Goal: Information Seeking & Learning: Check status

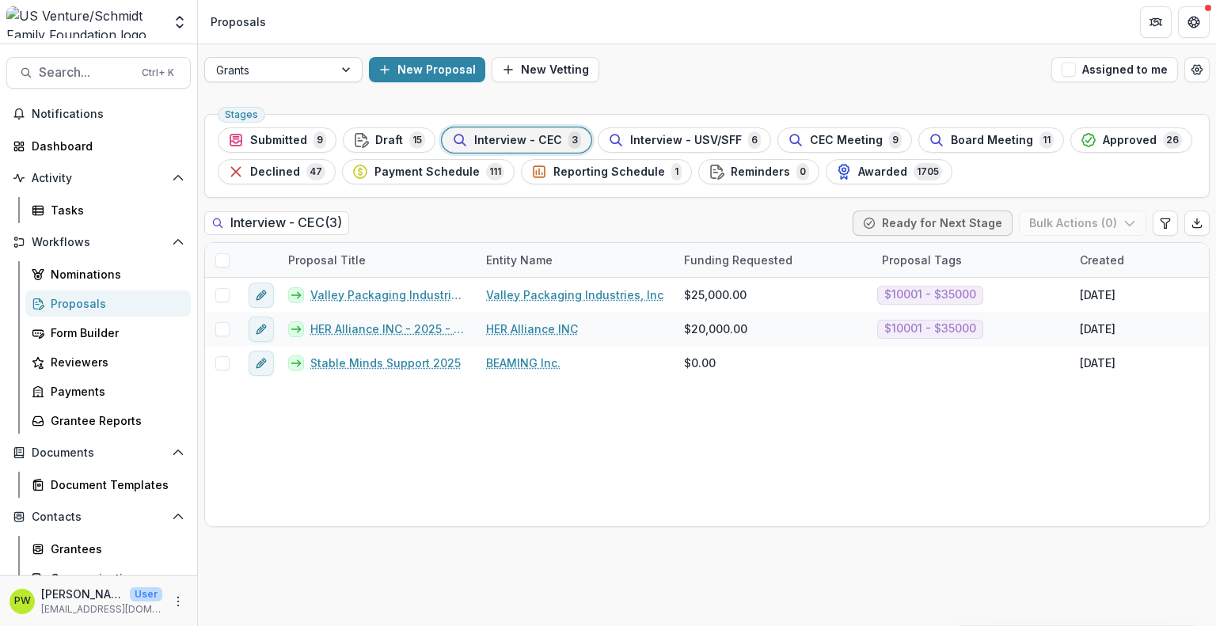
click at [234, 69] on div at bounding box center [269, 70] width 106 height 20
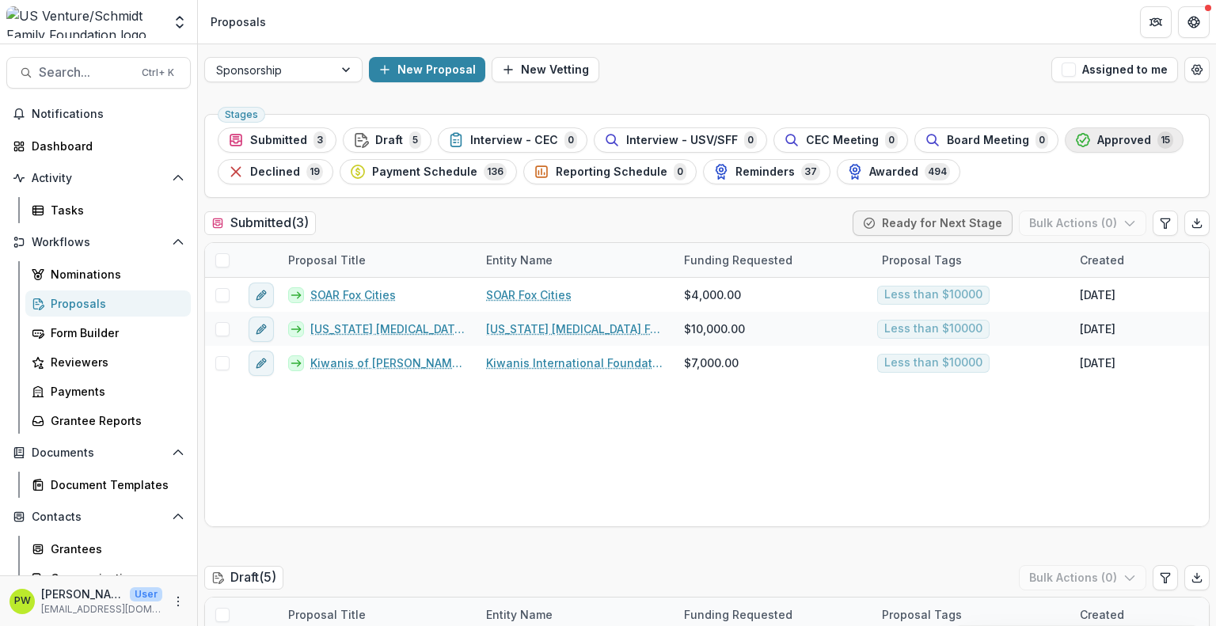
click at [1079, 142] on polyline "button" at bounding box center [1082, 140] width 6 height 5
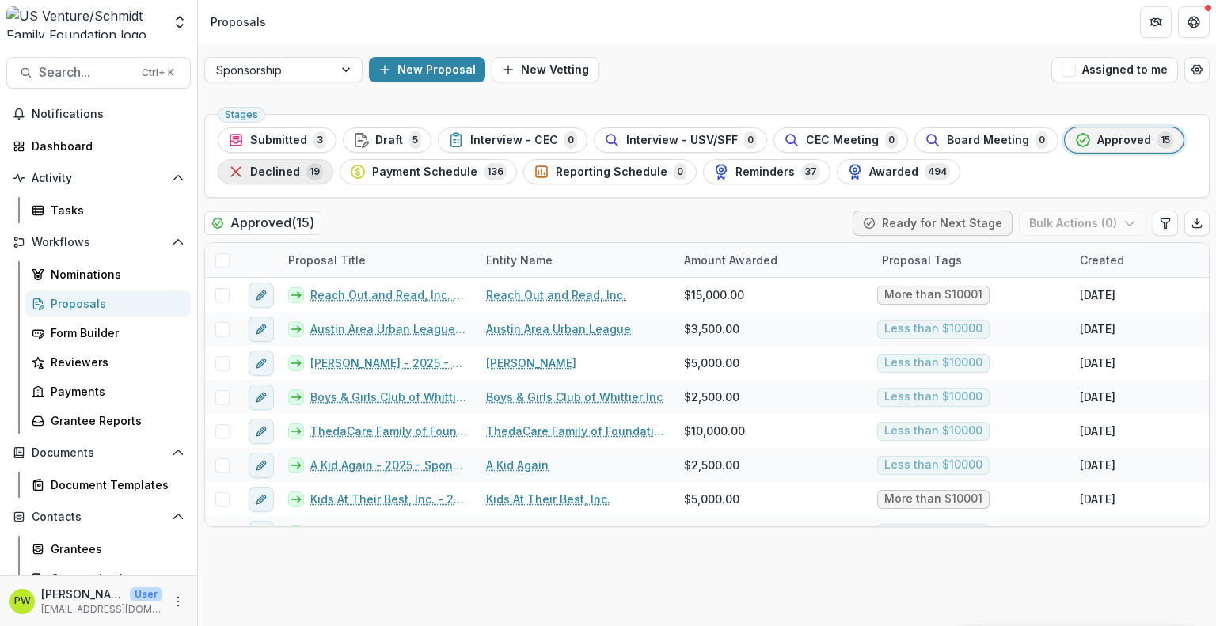
click at [298, 178] on div "Declined 19" at bounding box center [275, 171] width 95 height 17
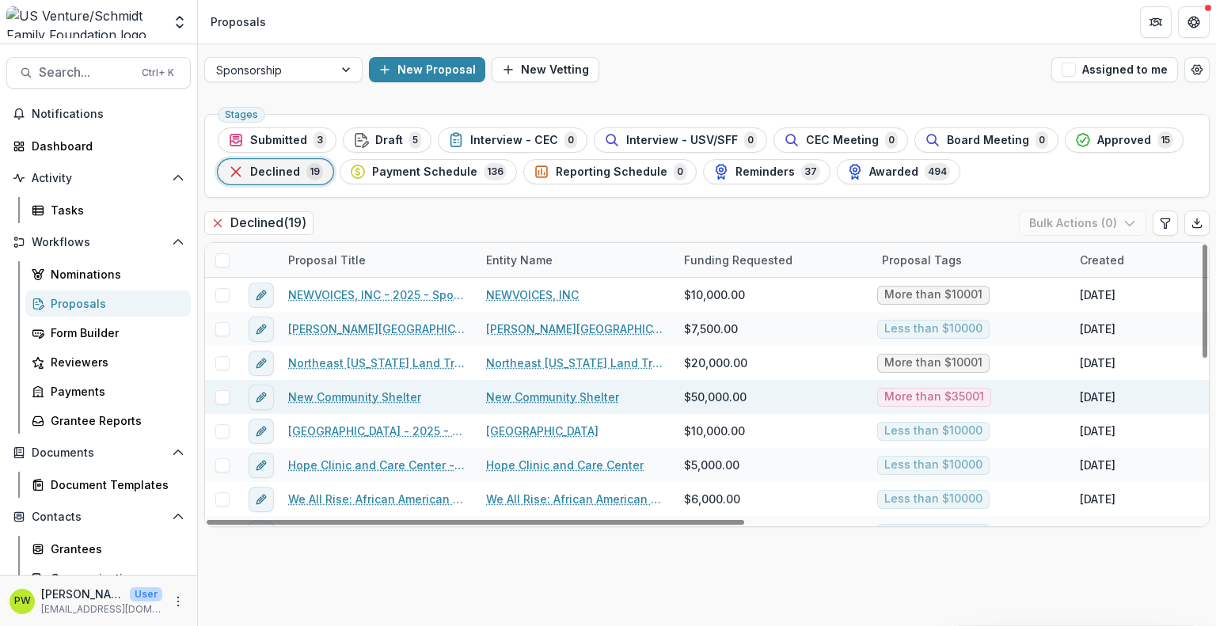
scroll to position [397, 0]
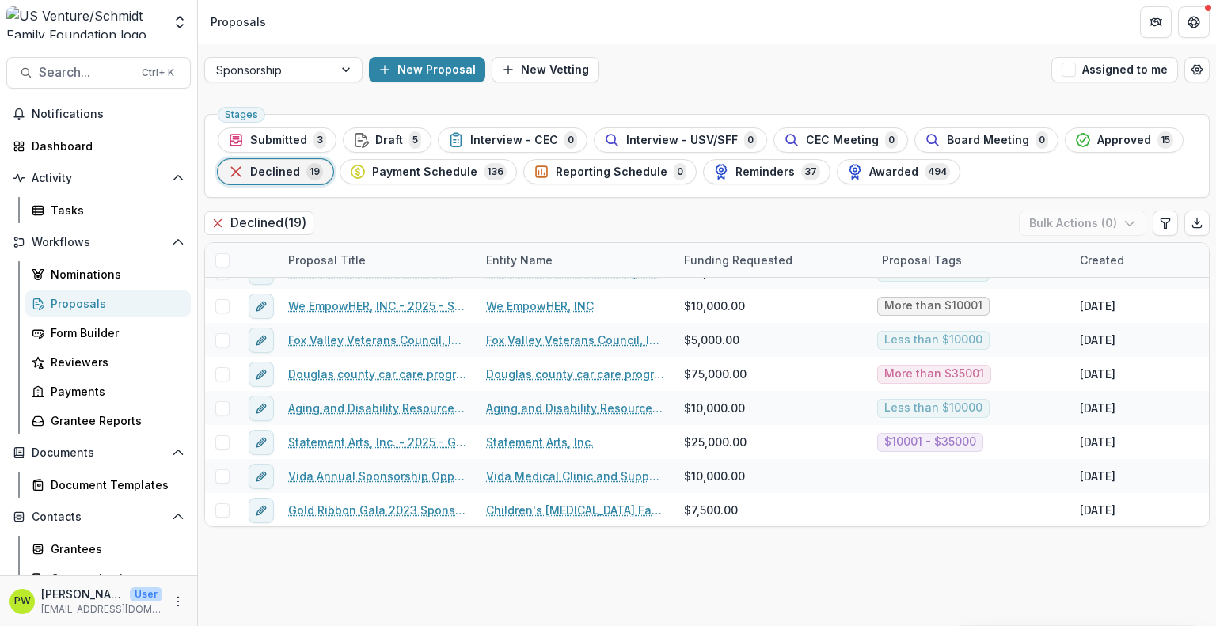
click at [104, 306] on div "Proposals" at bounding box center [114, 303] width 127 height 17
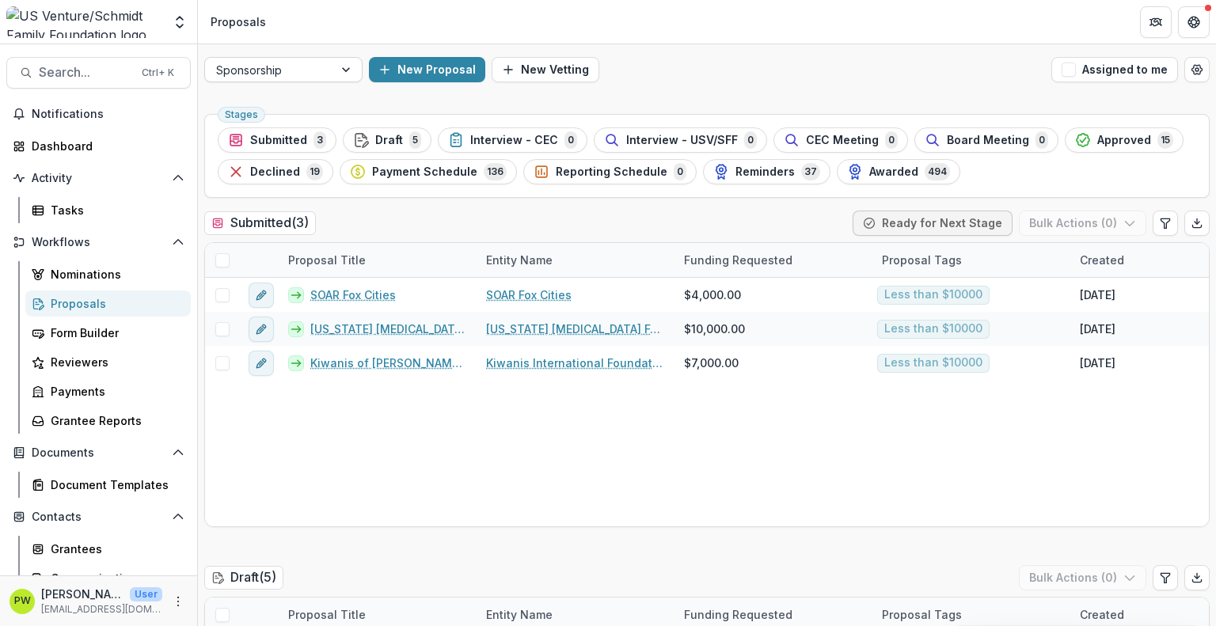
click at [291, 70] on div at bounding box center [269, 70] width 106 height 20
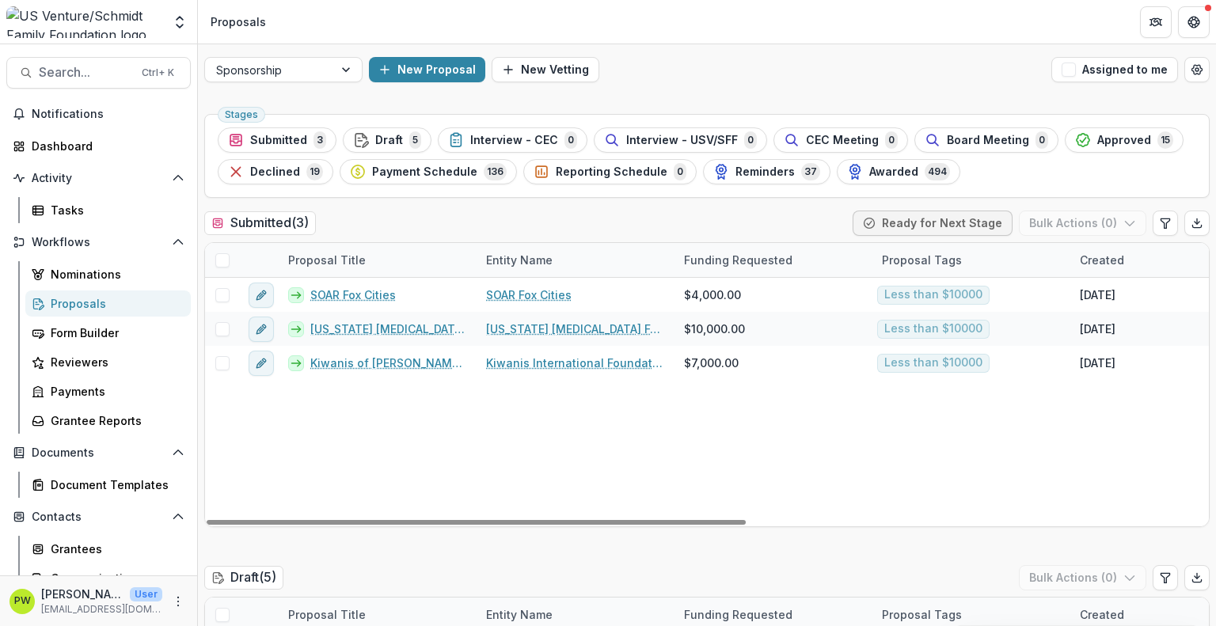
click at [653, 482] on div "SOAR Fox Cities SOAR Fox Cities $4,000.00 Less than $10000 Mar 27, 2025 Mar 27,…" at bounding box center [1132, 402] width 1854 height 248
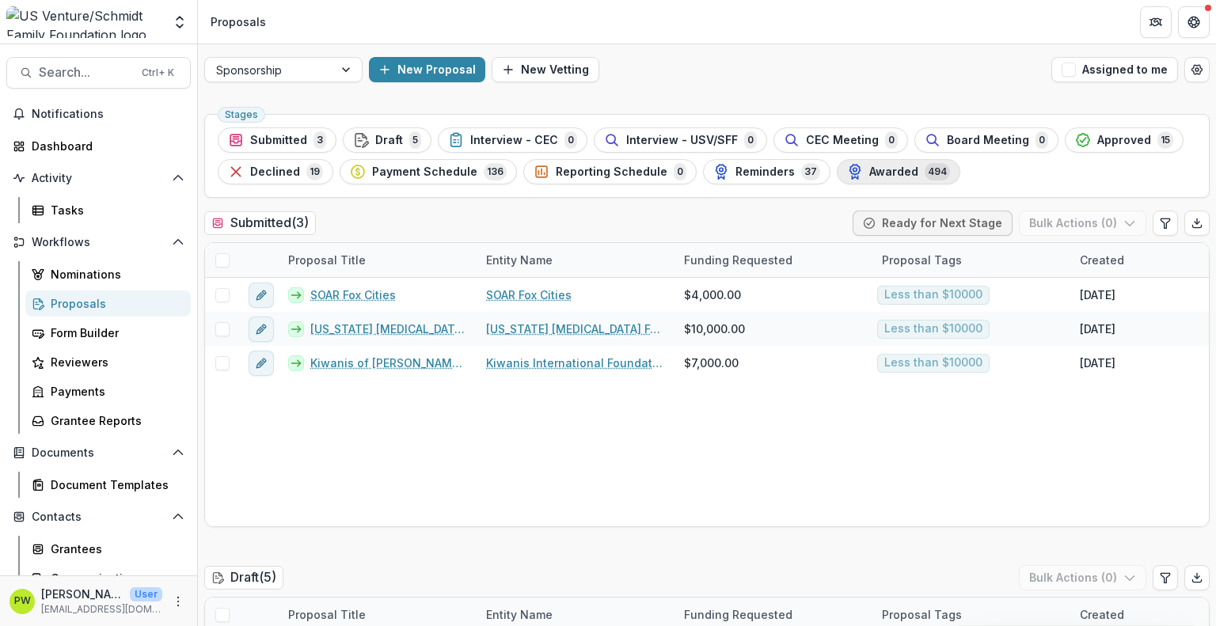
click at [869, 173] on span "Awarded" at bounding box center [893, 171] width 49 height 13
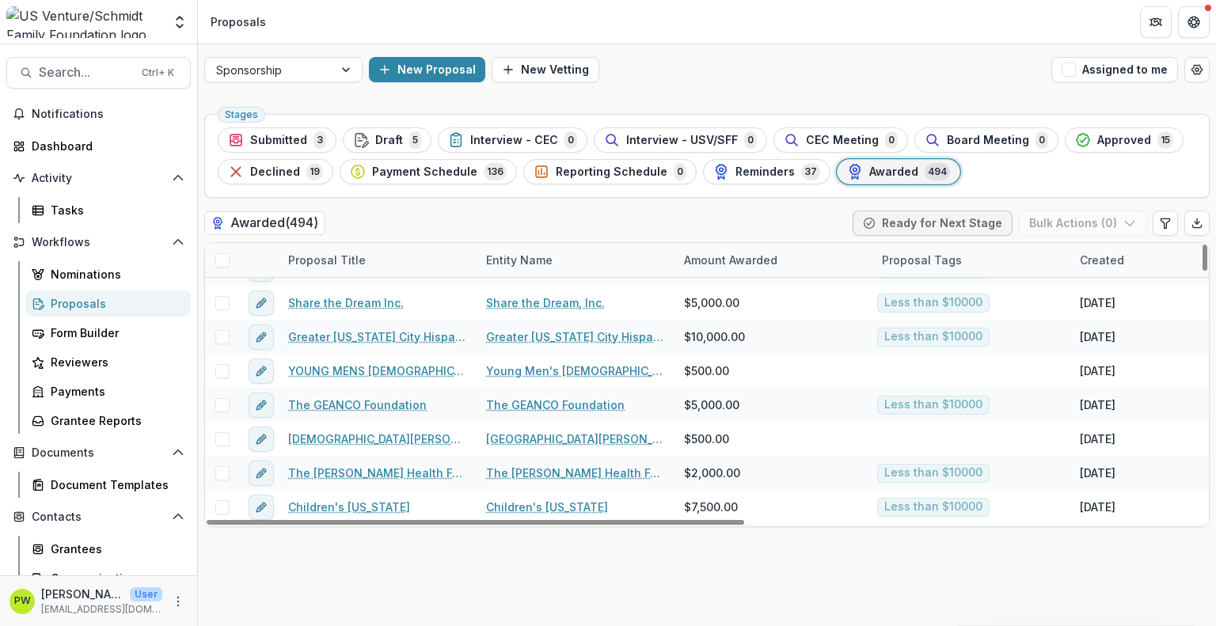
scroll to position [5234, 0]
click at [1090, 265] on div "Created" at bounding box center [1101, 260] width 63 height 17
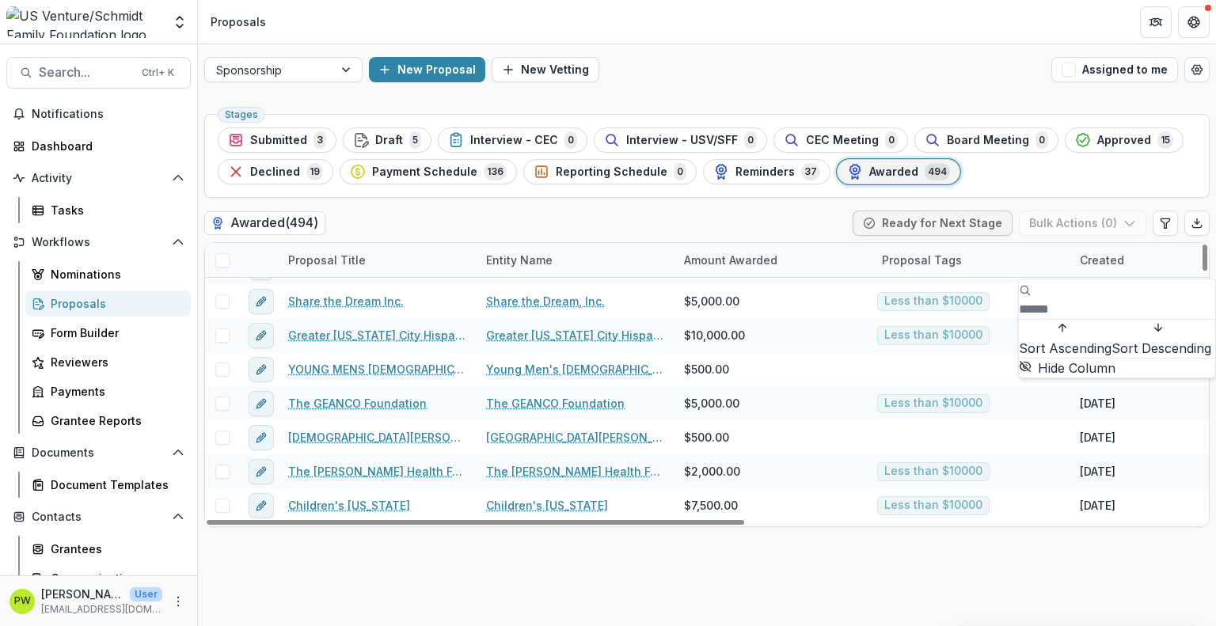
click at [1102, 339] on span "Sort Ascending" at bounding box center [1064, 348] width 93 height 19
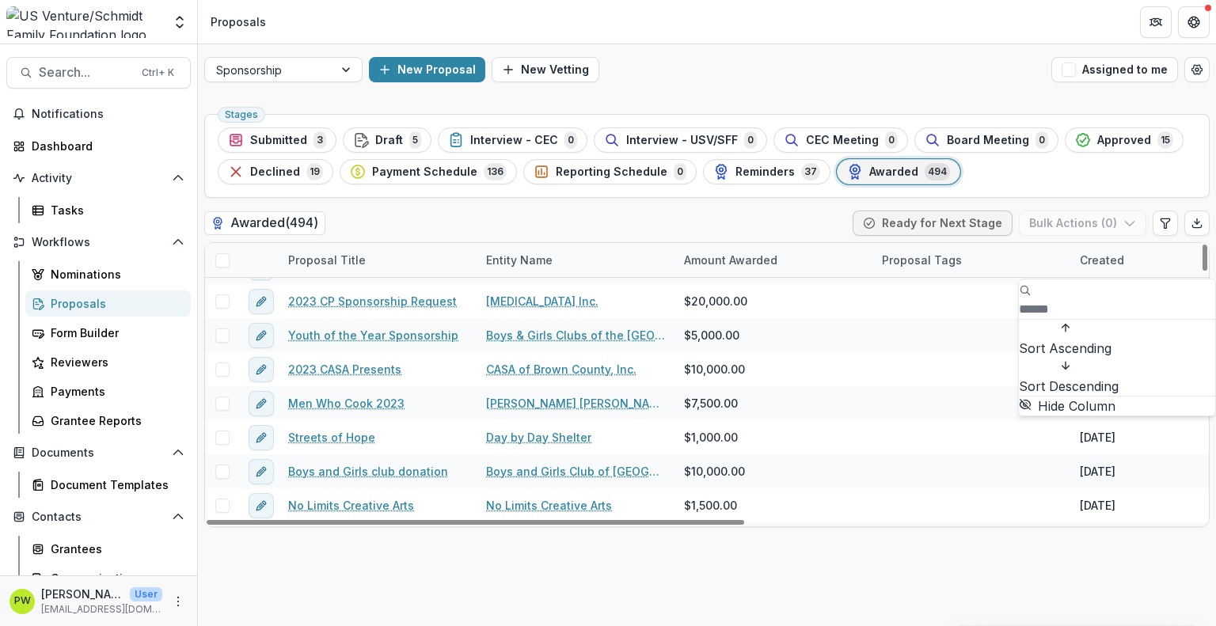
click at [1030, 573] on div "Stages Submitted 3 Draft 5 Interview - CEC 0 Interview - USV/SFF 0 CEC Meeting …" at bounding box center [707, 367] width 1018 height 518
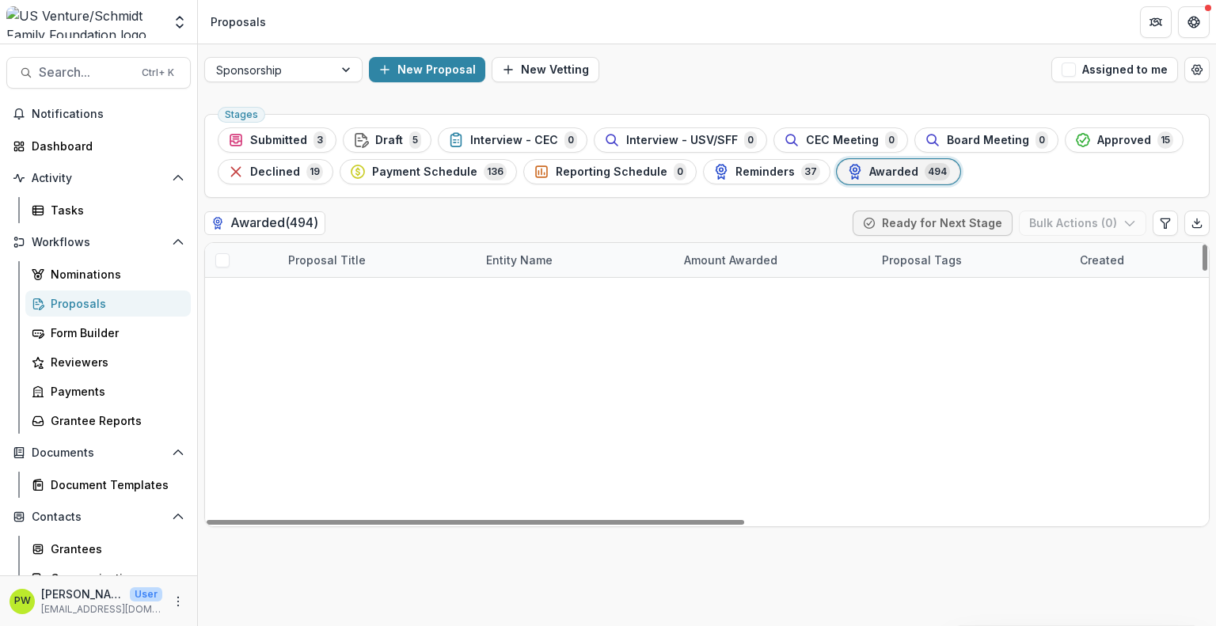
scroll to position [0, 0]
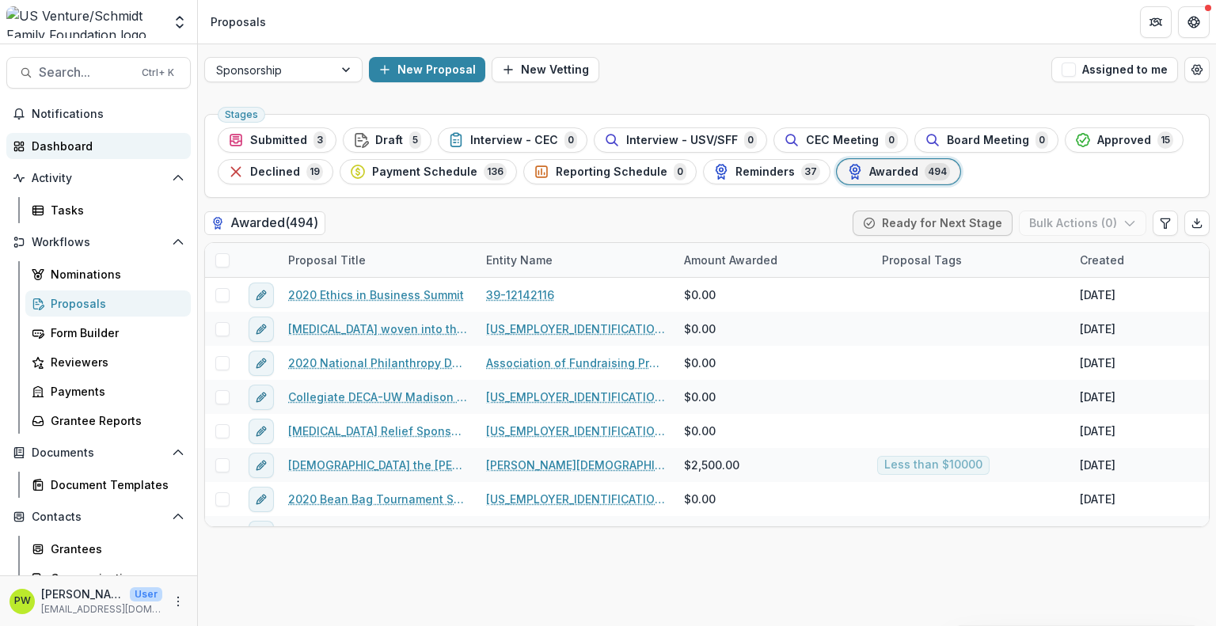
click at [76, 142] on div "Dashboard" at bounding box center [105, 146] width 146 height 17
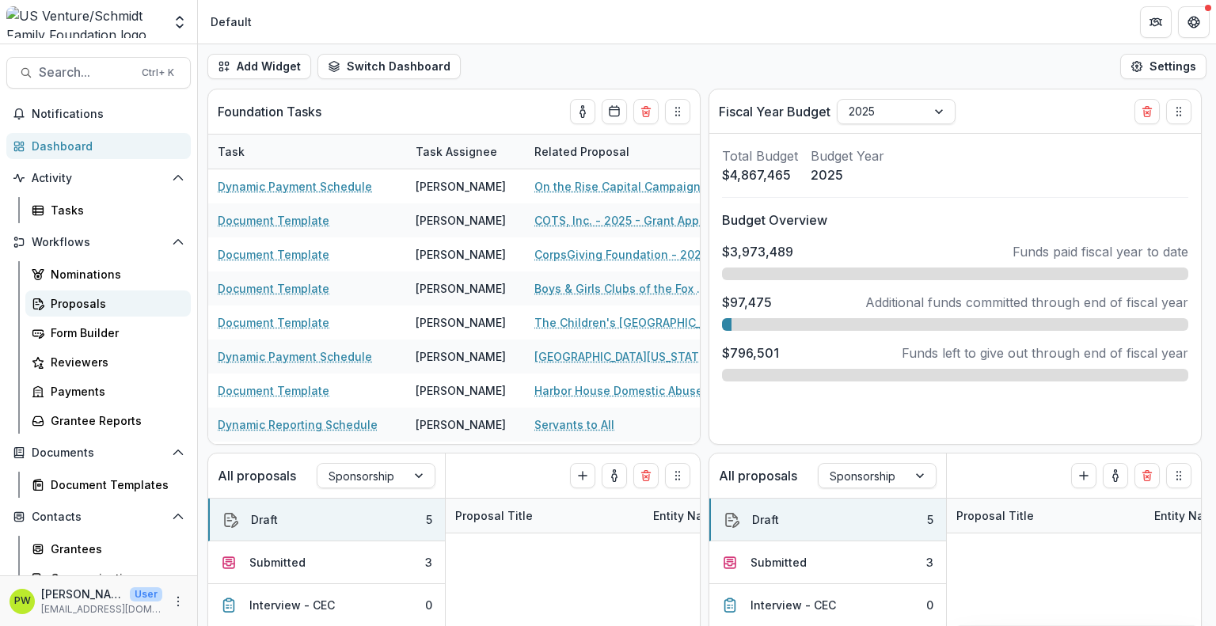
click at [101, 309] on div "Proposals" at bounding box center [114, 303] width 127 height 17
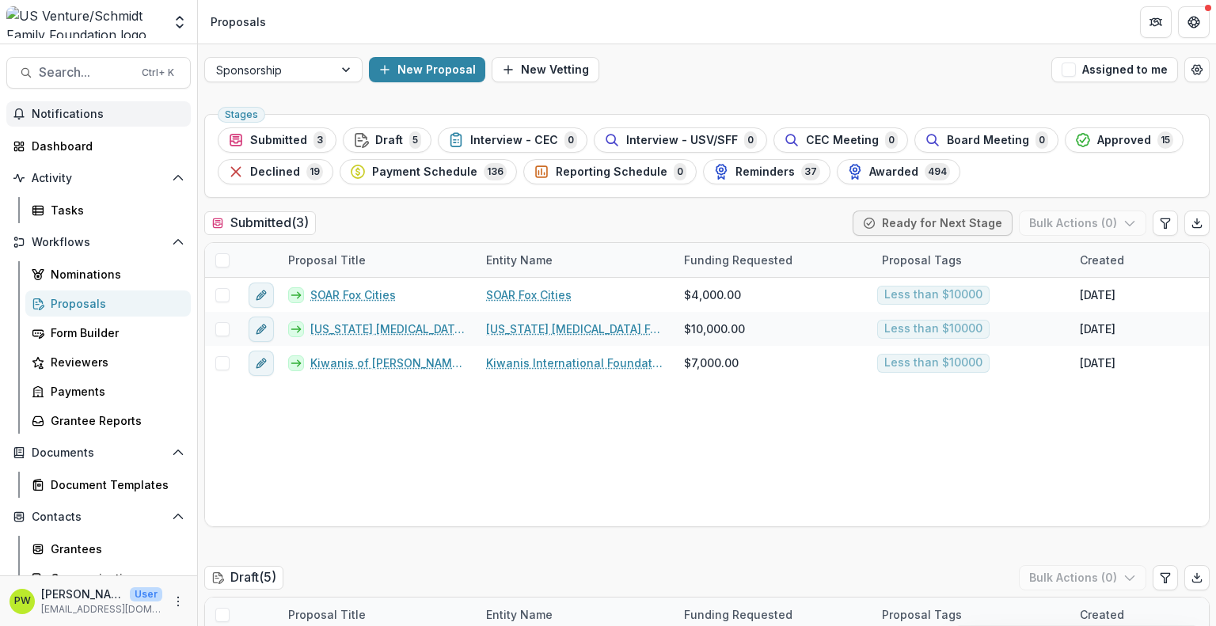
click at [107, 121] on button "Notifications" at bounding box center [98, 113] width 184 height 25
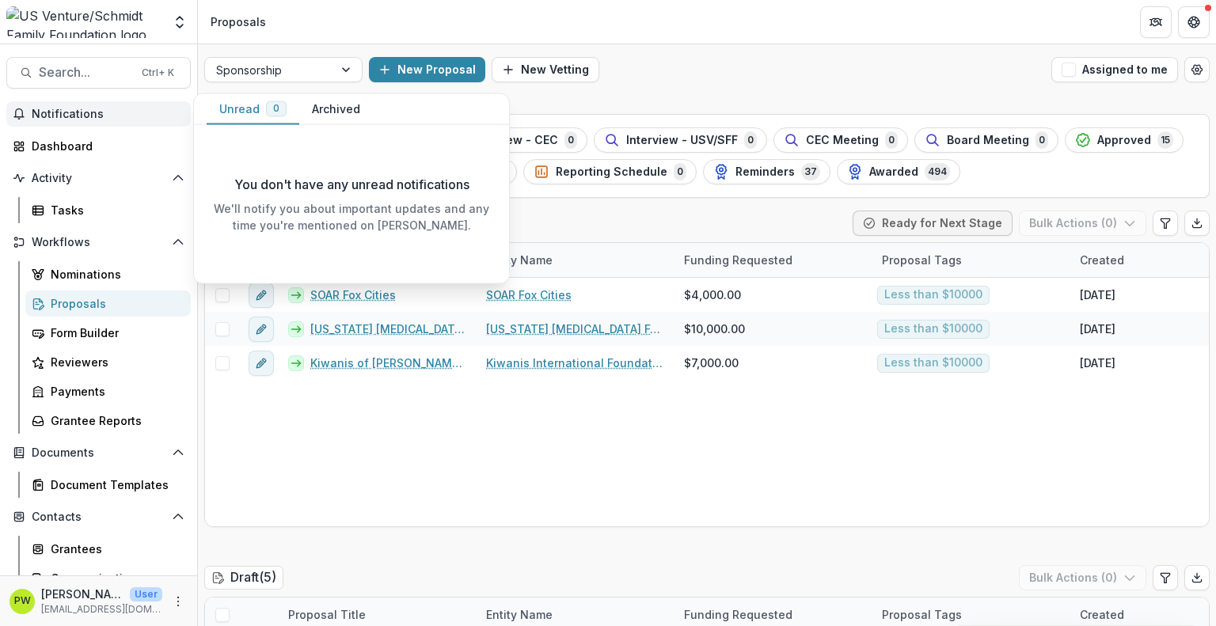
click at [139, 118] on span "Notifications" at bounding box center [108, 114] width 153 height 13
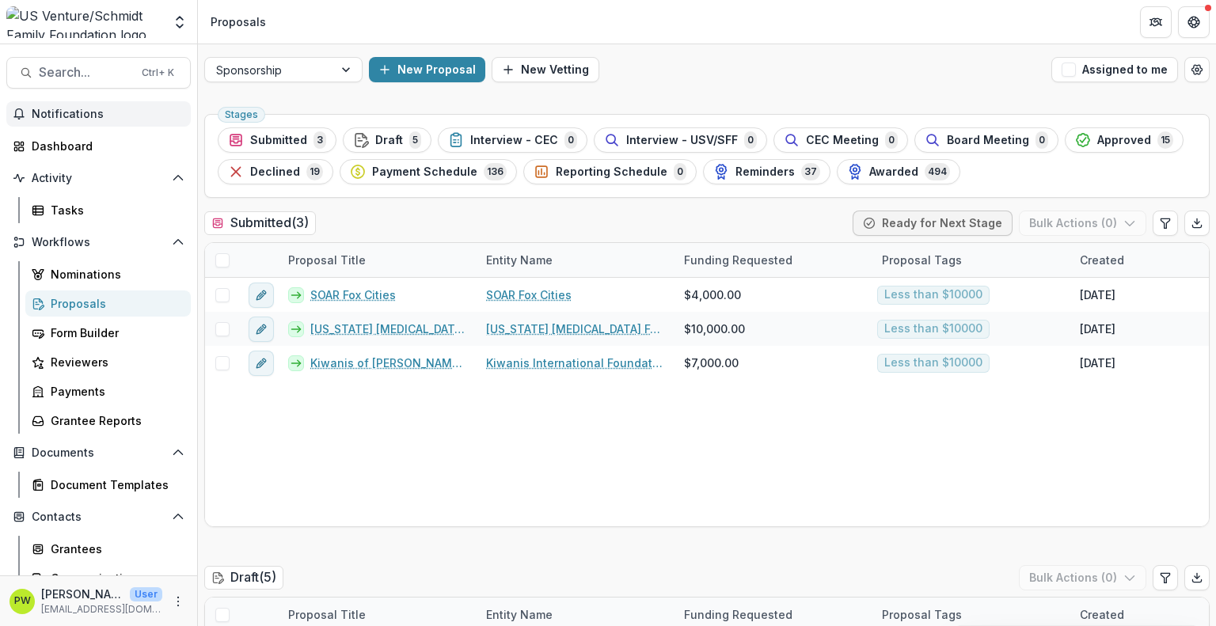
click at [135, 118] on span "Notifications" at bounding box center [108, 114] width 153 height 13
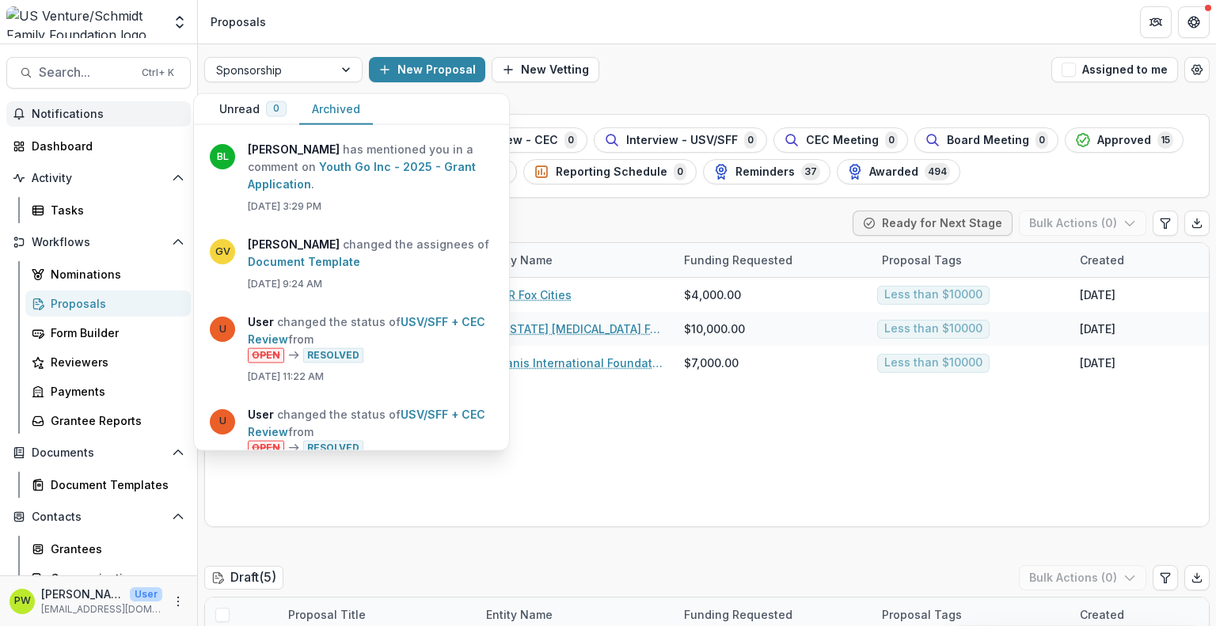
click at [326, 119] on button "Archived" at bounding box center [336, 109] width 74 height 31
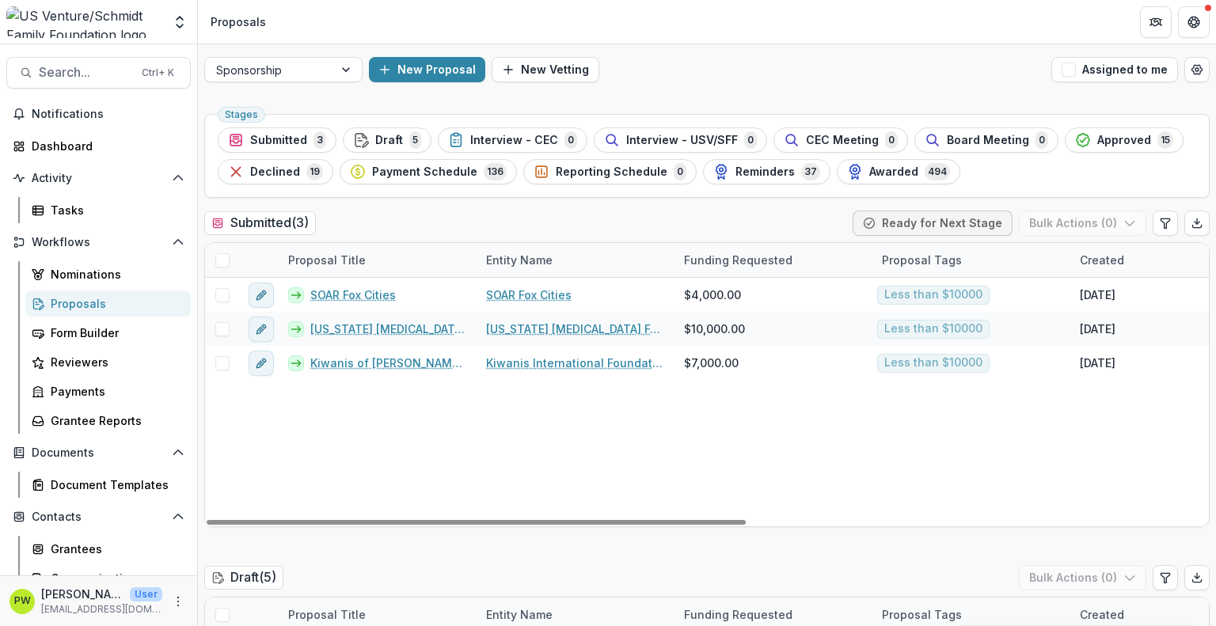
click at [564, 497] on div "SOAR Fox Cities SOAR Fox Cities $4,000.00 Less than $10000 Mar 27, 2025 Mar 27,…" at bounding box center [1132, 402] width 1854 height 248
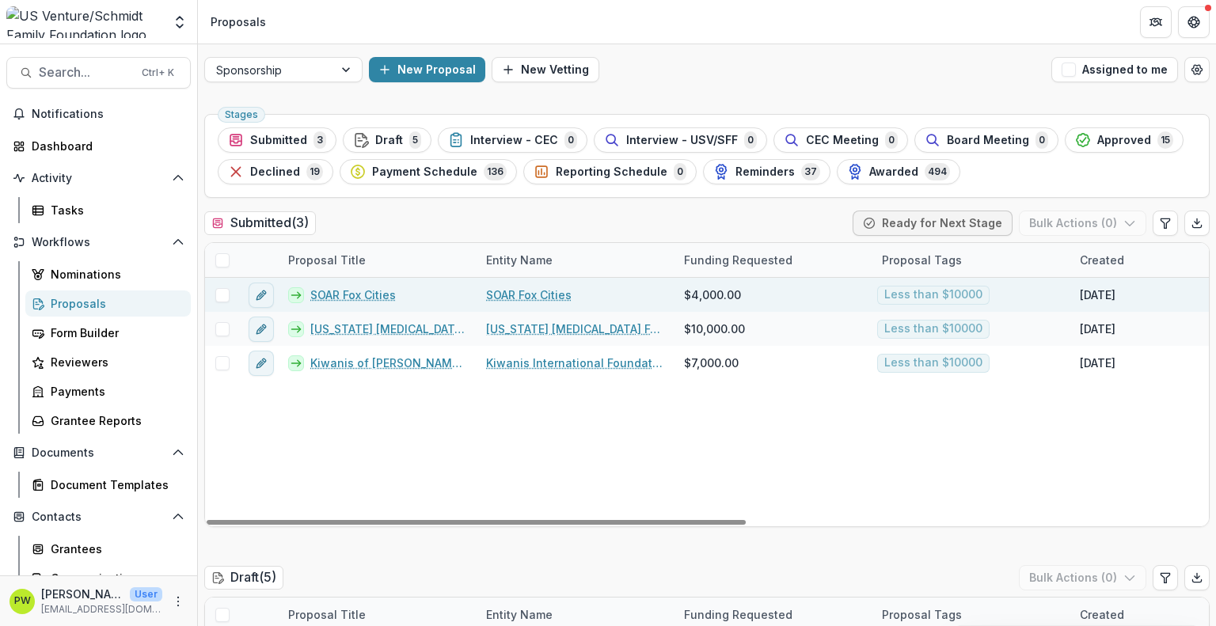
click at [319, 294] on link "SOAR Fox Cities" at bounding box center [352, 294] width 85 height 17
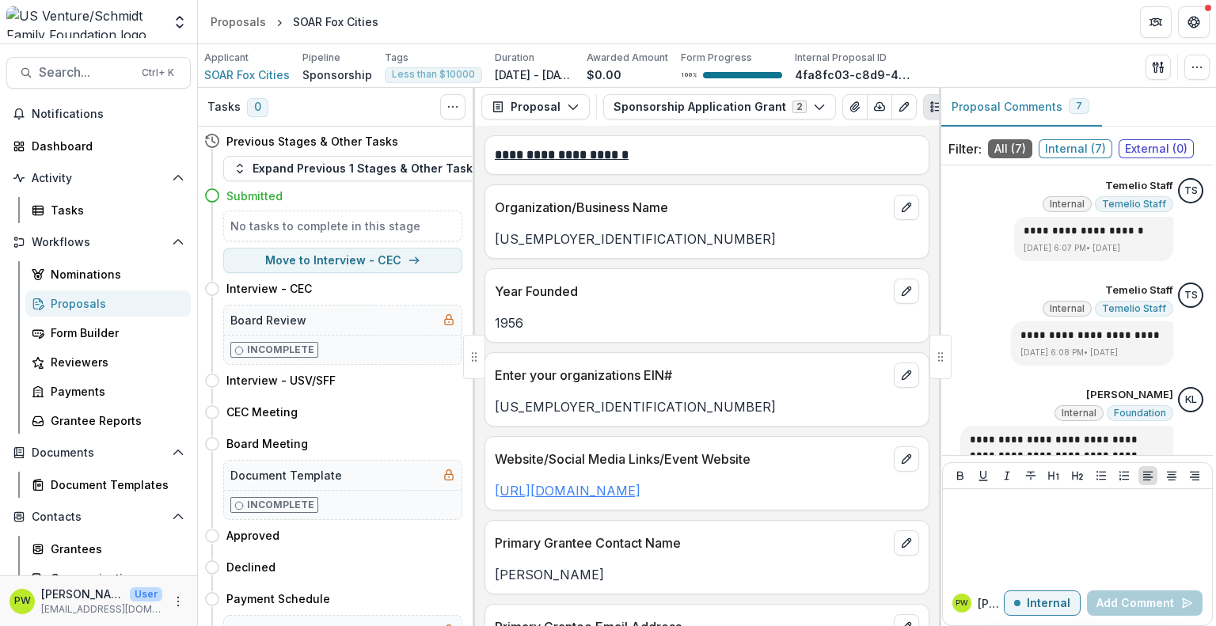
click at [582, 493] on link "https://soarfoxcities.com/amazing-fund-racer/" at bounding box center [568, 491] width 146 height 16
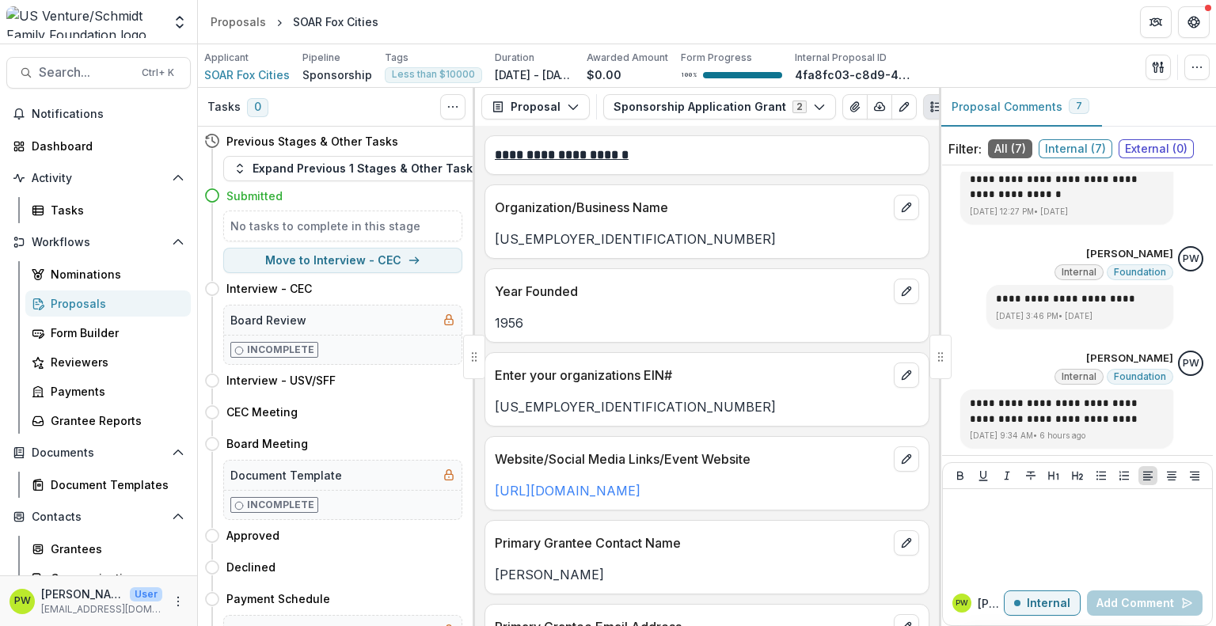
scroll to position [44, 0]
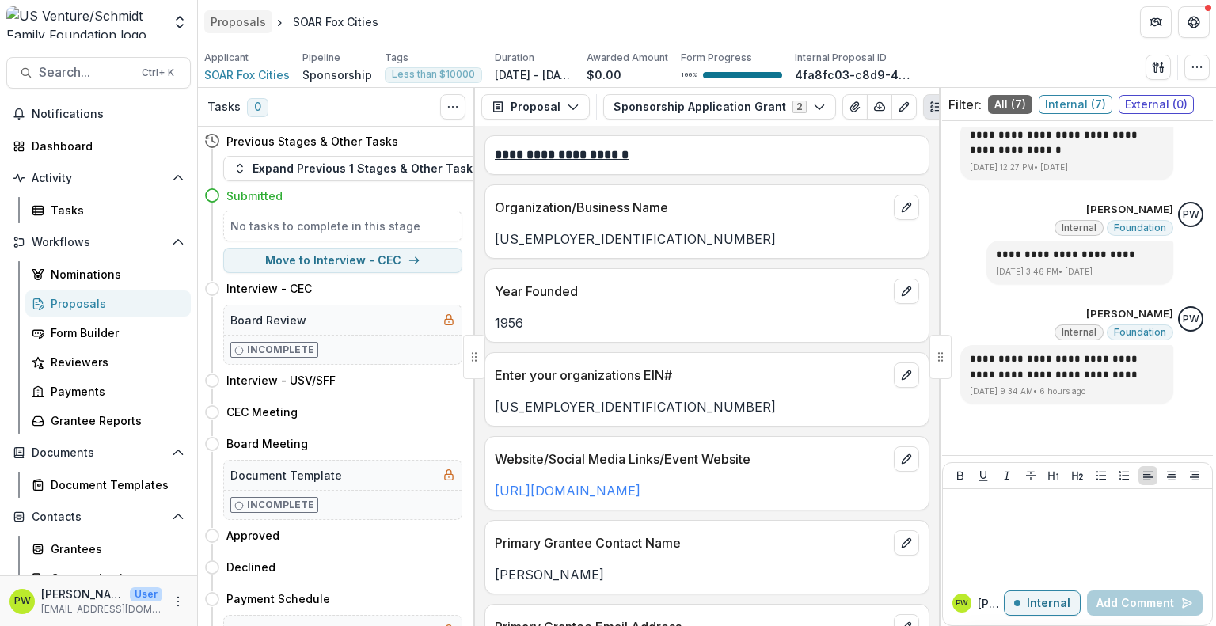
click at [228, 19] on div "Proposals" at bounding box center [237, 21] width 55 height 17
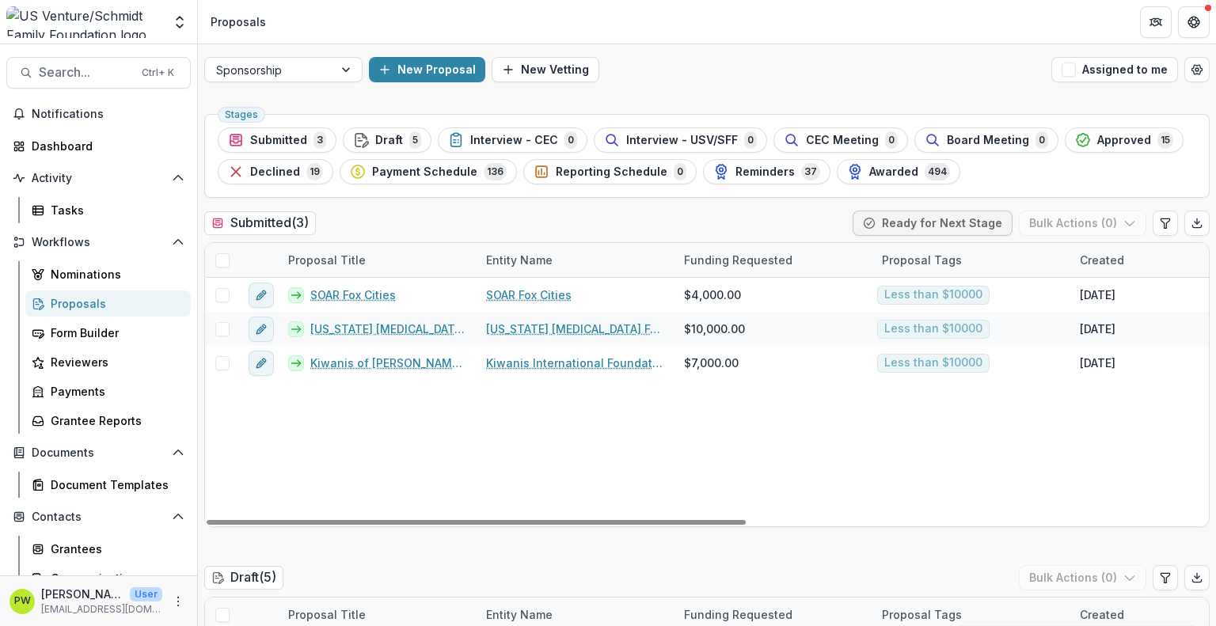
click at [356, 396] on div "SOAR Fox Cities SOAR Fox Cities $4,000.00 Less than $10000 Mar 27, 2025 Mar 27,…" at bounding box center [1132, 402] width 1854 height 248
drag, startPoint x: 356, startPoint y: 396, endPoint x: 822, endPoint y: 449, distance: 469.1
click at [356, 396] on div "SOAR Fox Cities SOAR Fox Cities $4,000.00 Less than $10000 Mar 27, 2025 Mar 27,…" at bounding box center [1132, 402] width 1854 height 248
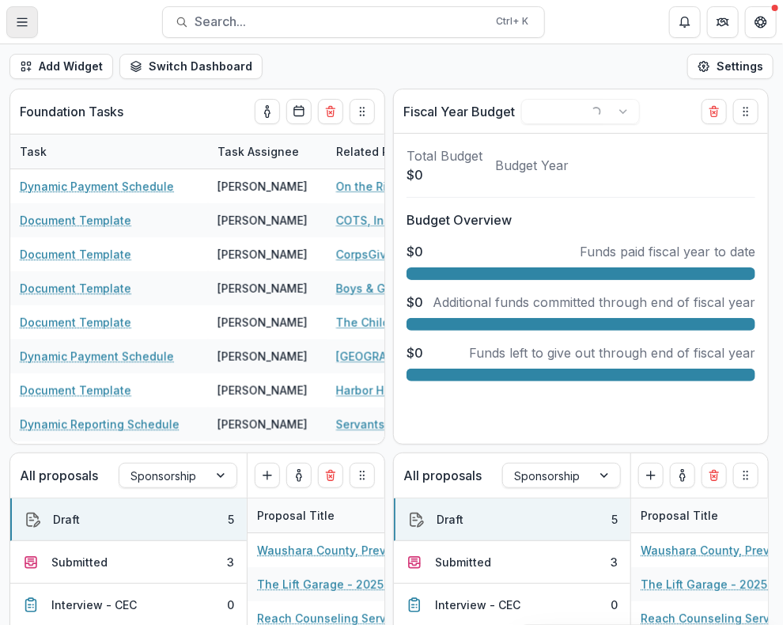
click at [23, 24] on icon "Toggle Menu" at bounding box center [22, 22] width 13 height 13
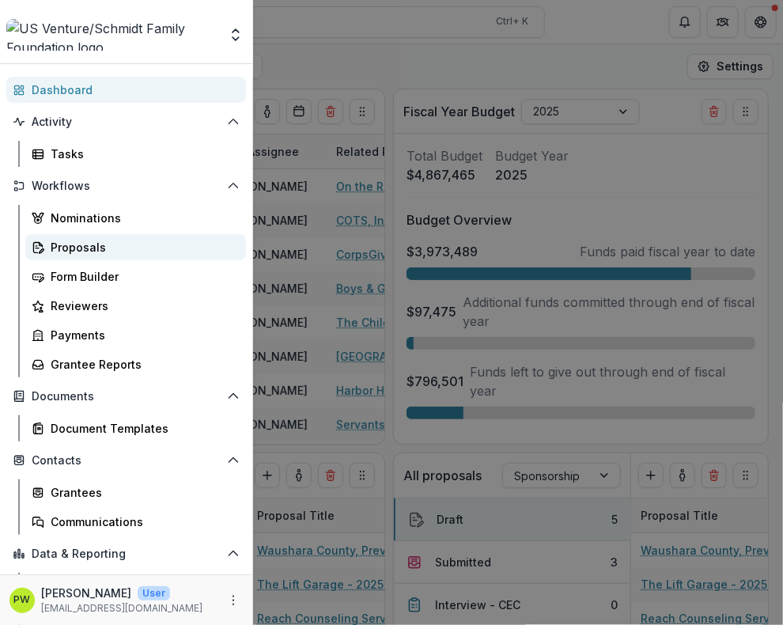
click at [77, 249] on div "Proposals" at bounding box center [142, 247] width 183 height 17
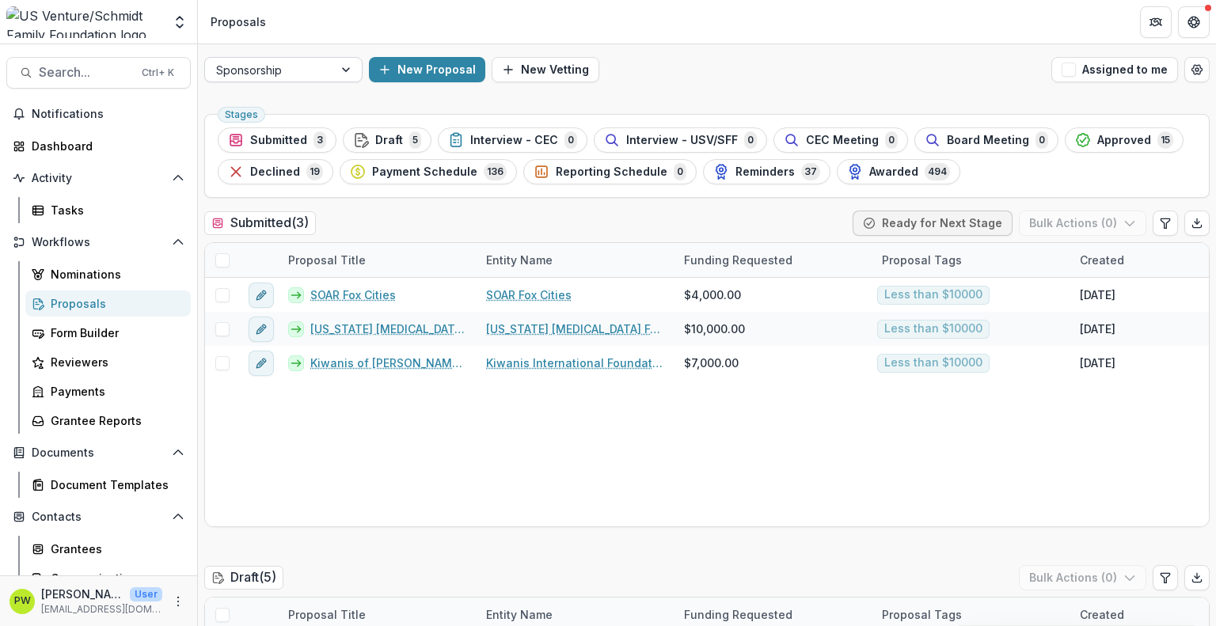
click at [330, 69] on div "Sponsorship" at bounding box center [269, 70] width 128 height 23
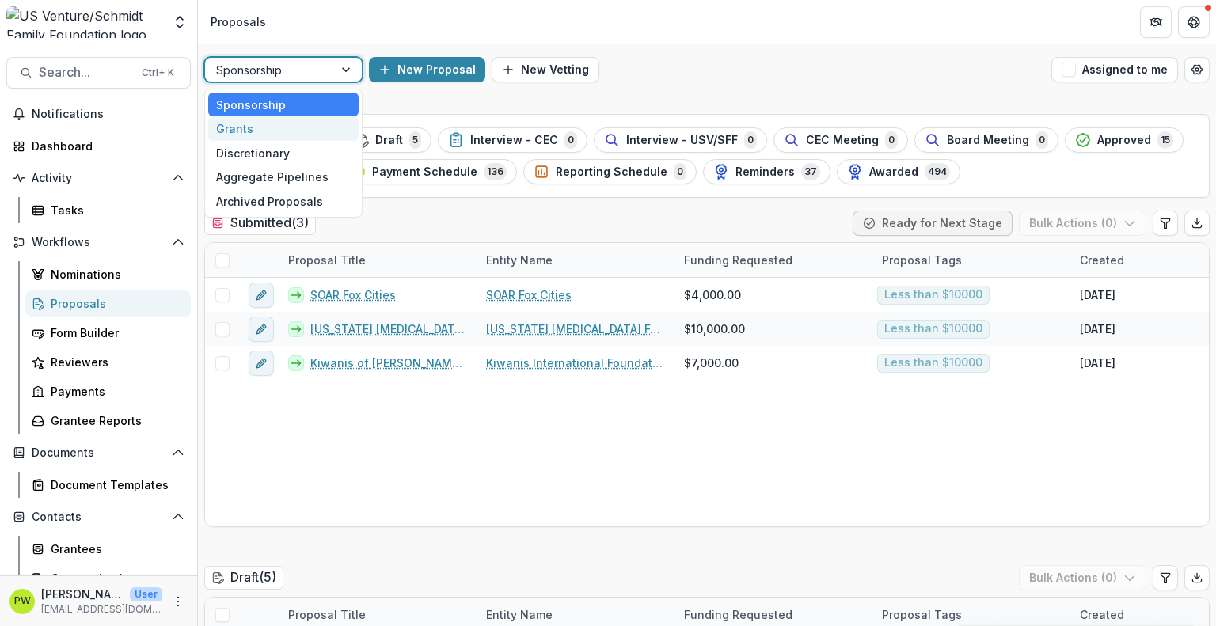
click at [285, 130] on div "Grants" at bounding box center [283, 128] width 150 height 25
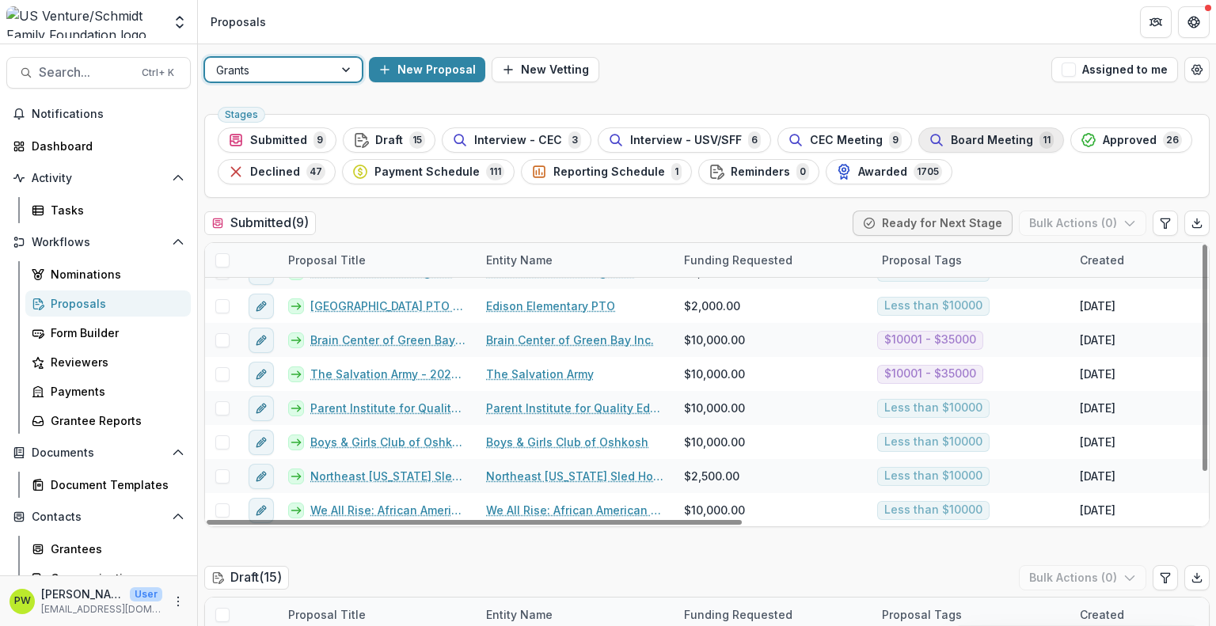
click at [783, 142] on span "Board Meeting" at bounding box center [991, 140] width 82 height 13
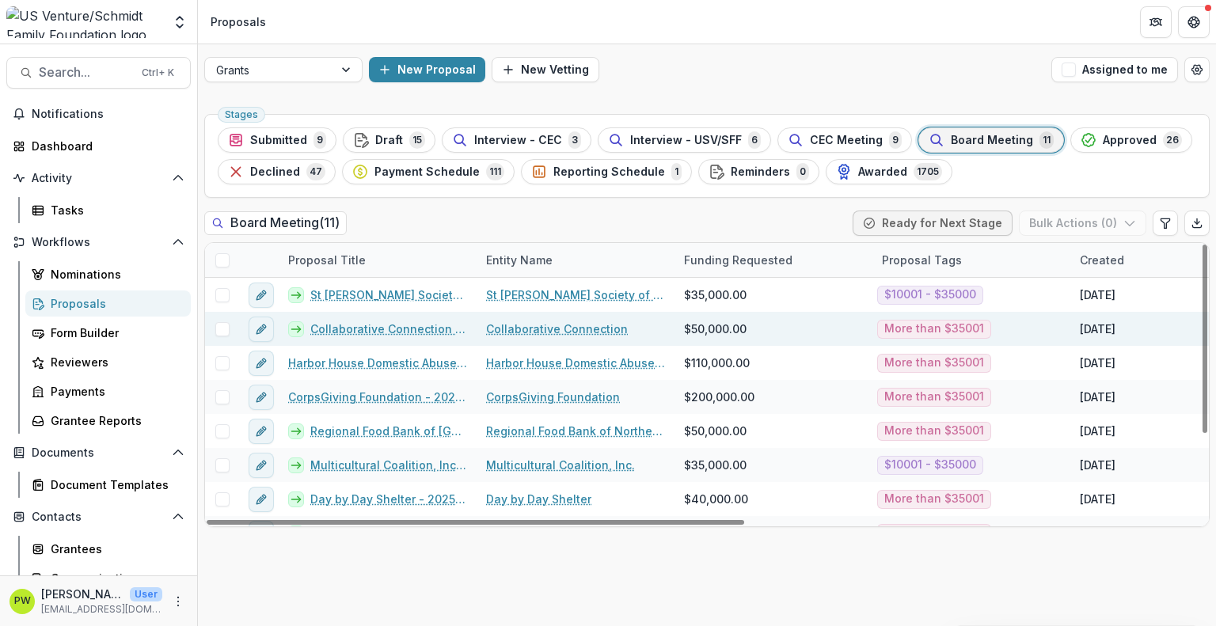
click at [389, 329] on link "Collaborative Connection - 2025 - Grant Application" at bounding box center [388, 328] width 157 height 17
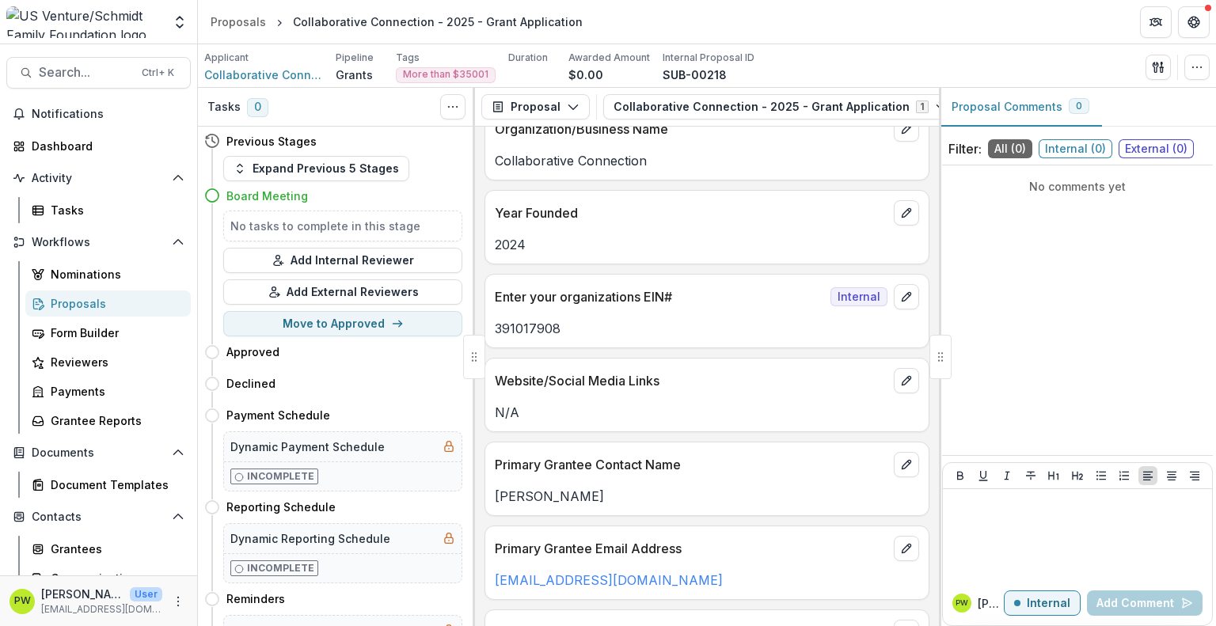
scroll to position [158, 0]
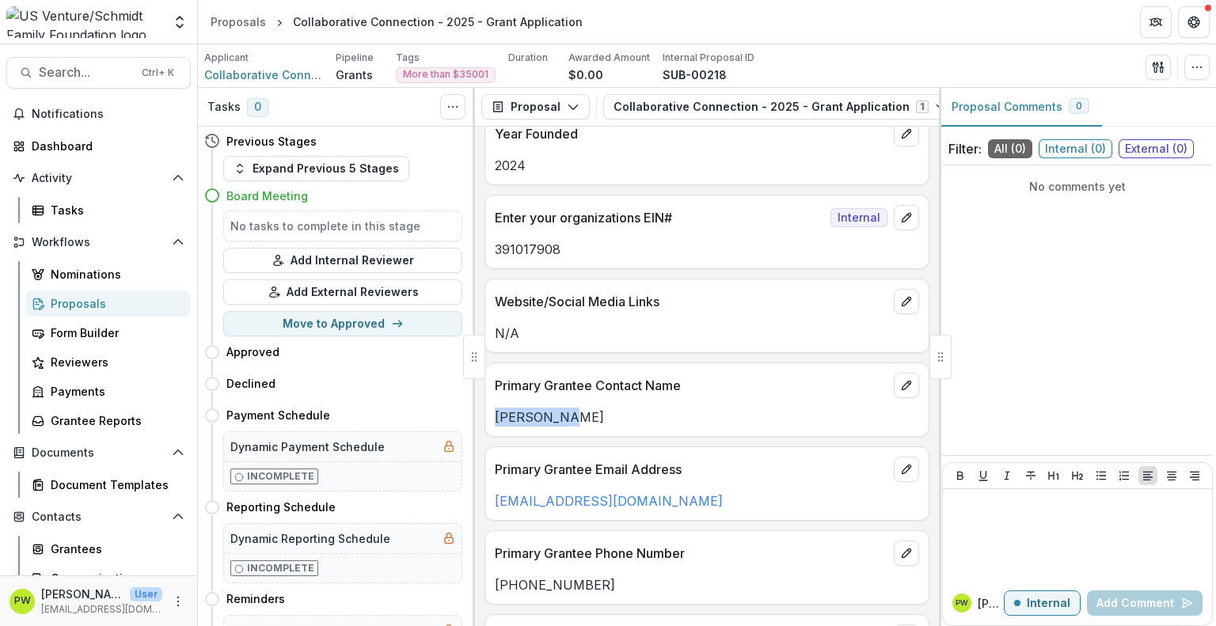
drag, startPoint x: 578, startPoint y: 415, endPoint x: 495, endPoint y: 398, distance: 84.1
click at [495, 398] on div "[PERSON_NAME]" at bounding box center [706, 412] width 443 height 28
copy p "[PERSON_NAME]"
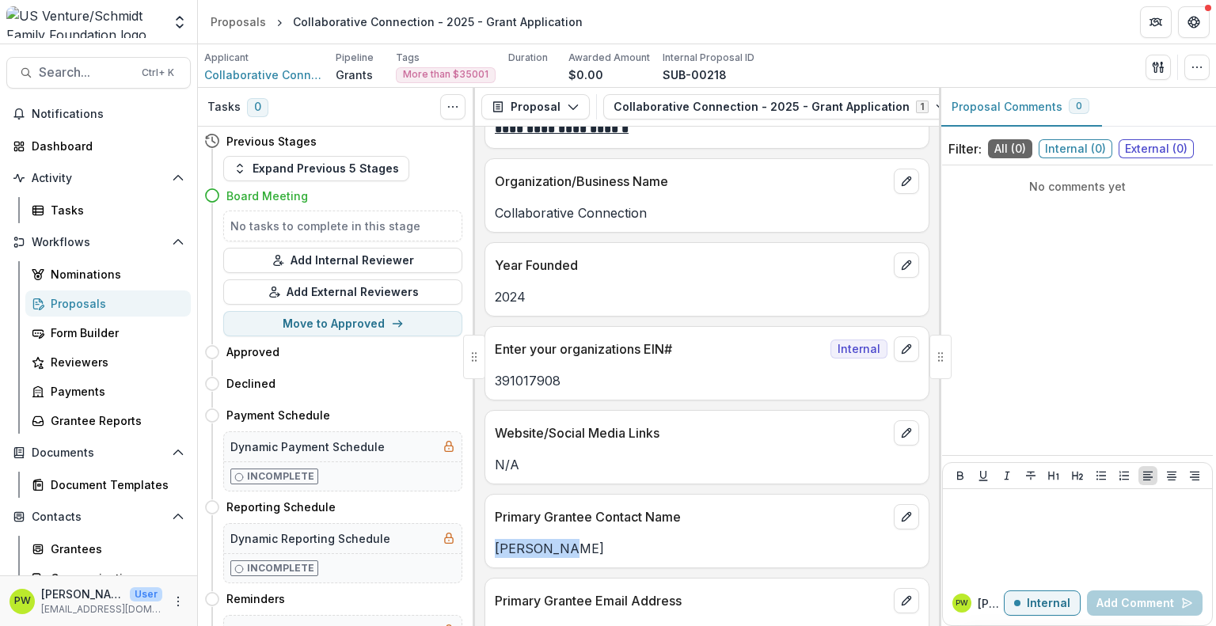
scroll to position [0, 0]
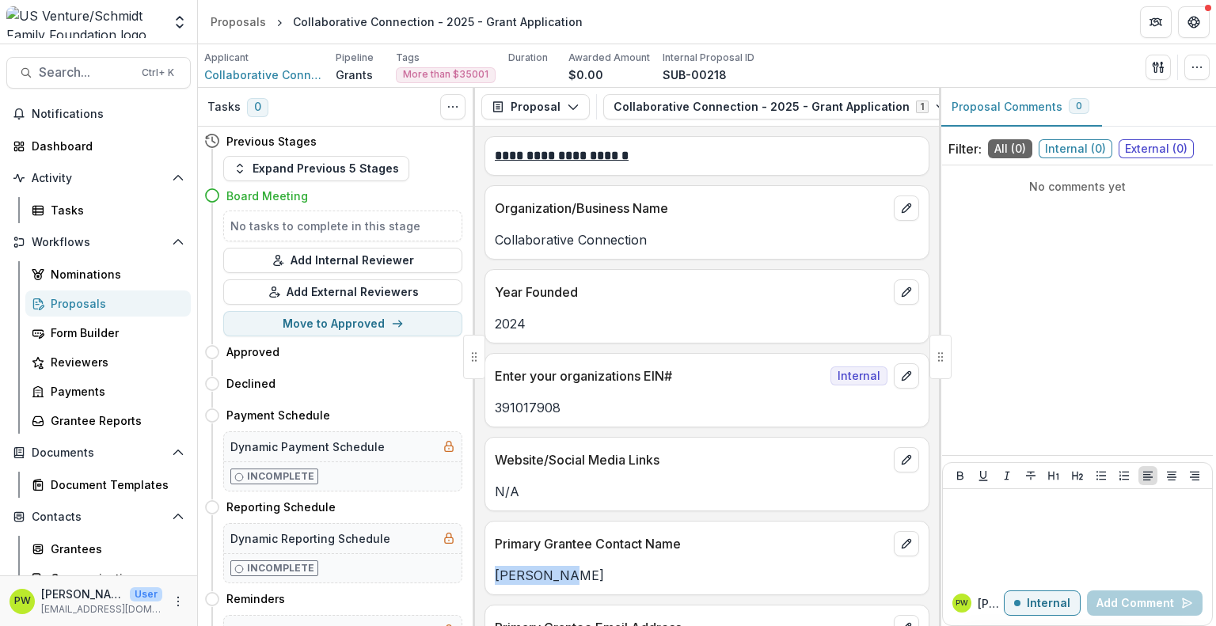
click at [722, 561] on div "[PERSON_NAME]" at bounding box center [706, 570] width 443 height 28
click at [575, 571] on p "[PERSON_NAME]" at bounding box center [707, 575] width 424 height 19
click at [540, 572] on p "[PERSON_NAME]" at bounding box center [707, 575] width 424 height 19
click at [256, 22] on div "Proposals" at bounding box center [237, 21] width 55 height 17
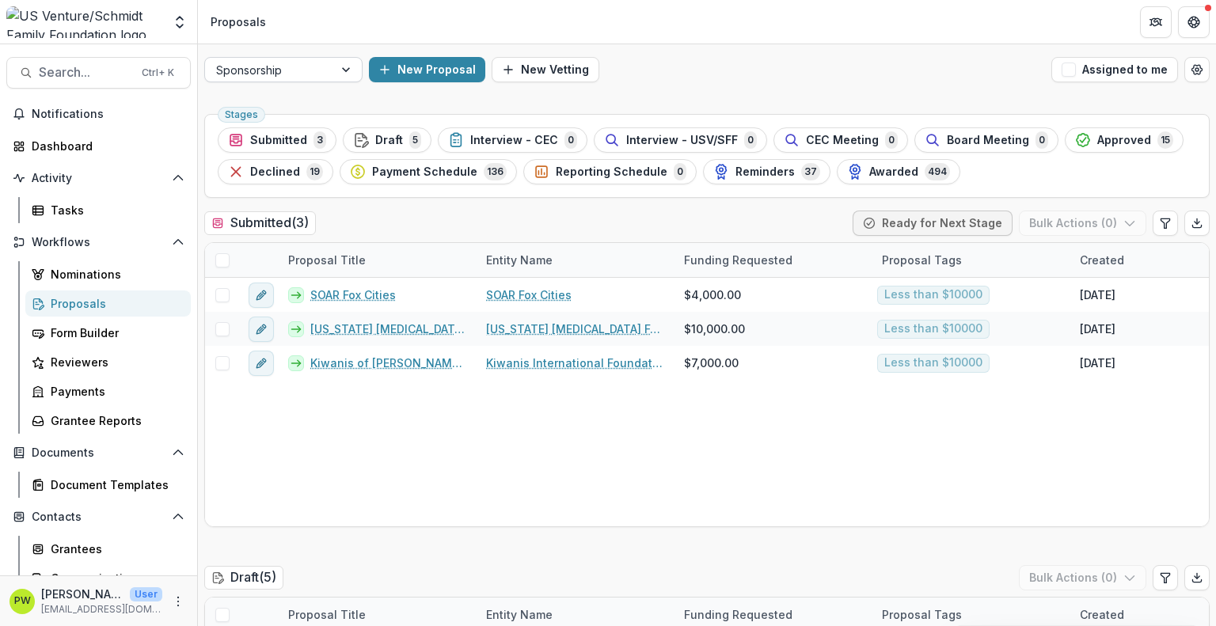
click at [333, 75] on div at bounding box center [347, 70] width 28 height 24
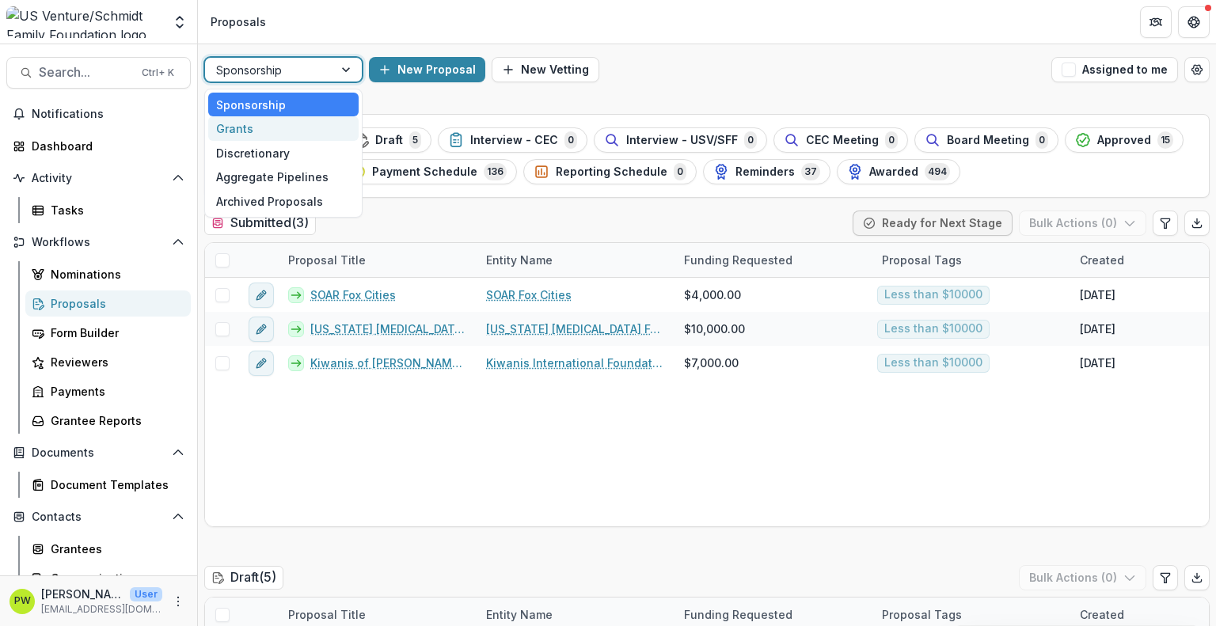
click at [303, 132] on div "Grants" at bounding box center [283, 128] width 150 height 25
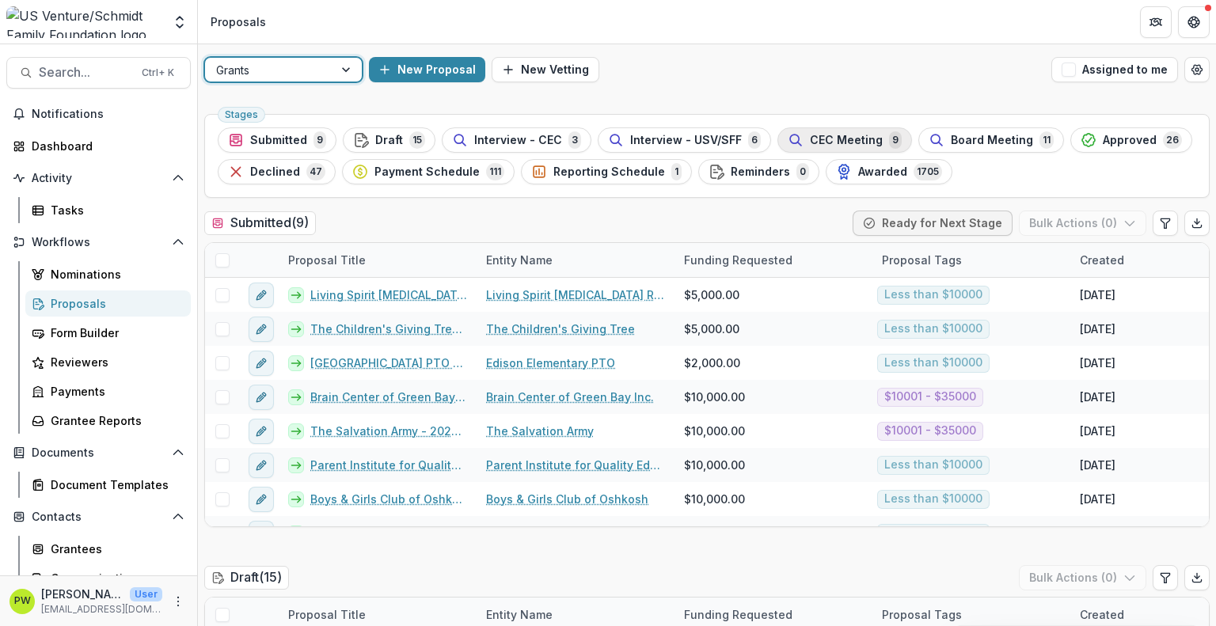
click at [783, 135] on span "CEC Meeting" at bounding box center [846, 140] width 73 height 13
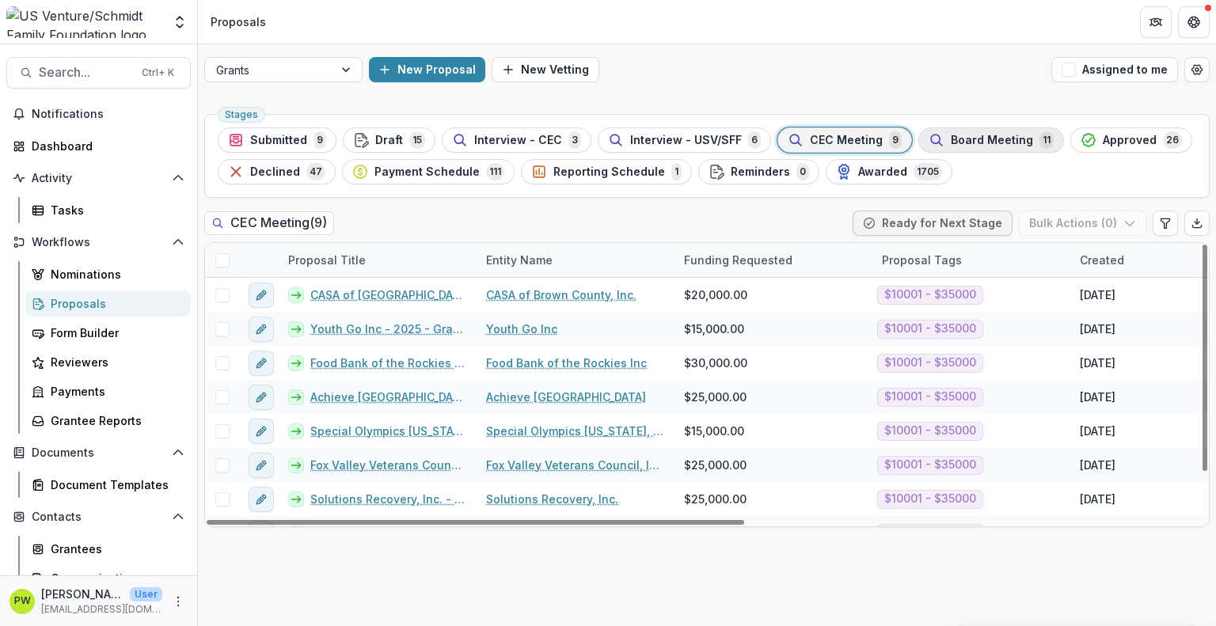
click at [783, 140] on span "Board Meeting" at bounding box center [991, 140] width 82 height 13
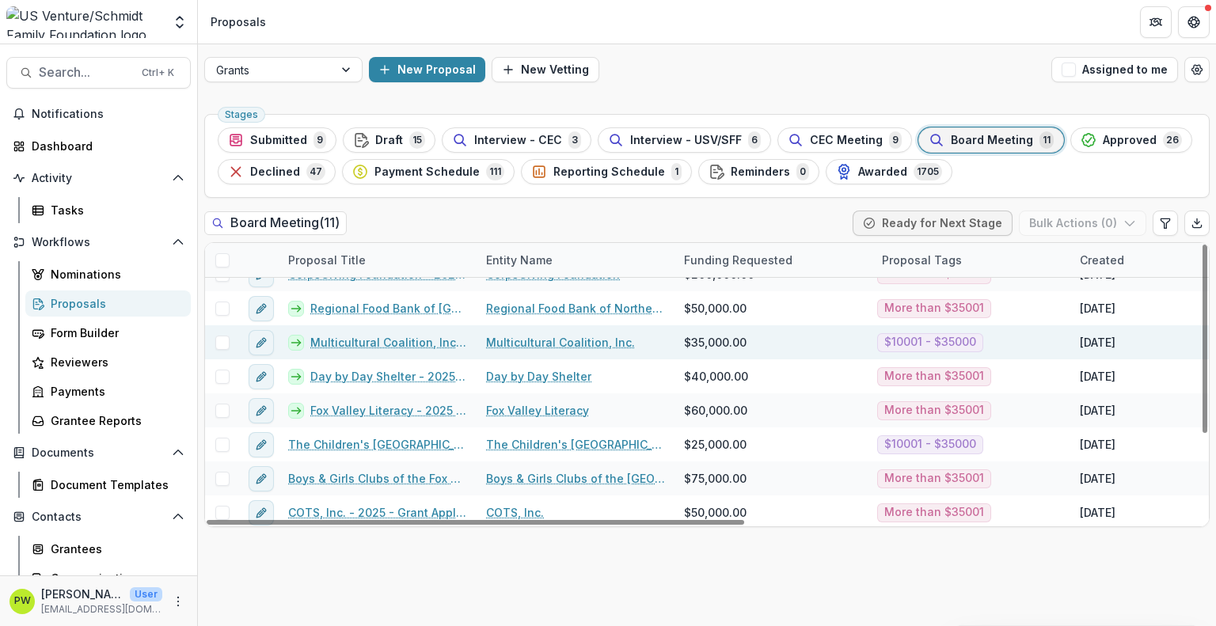
scroll to position [125, 0]
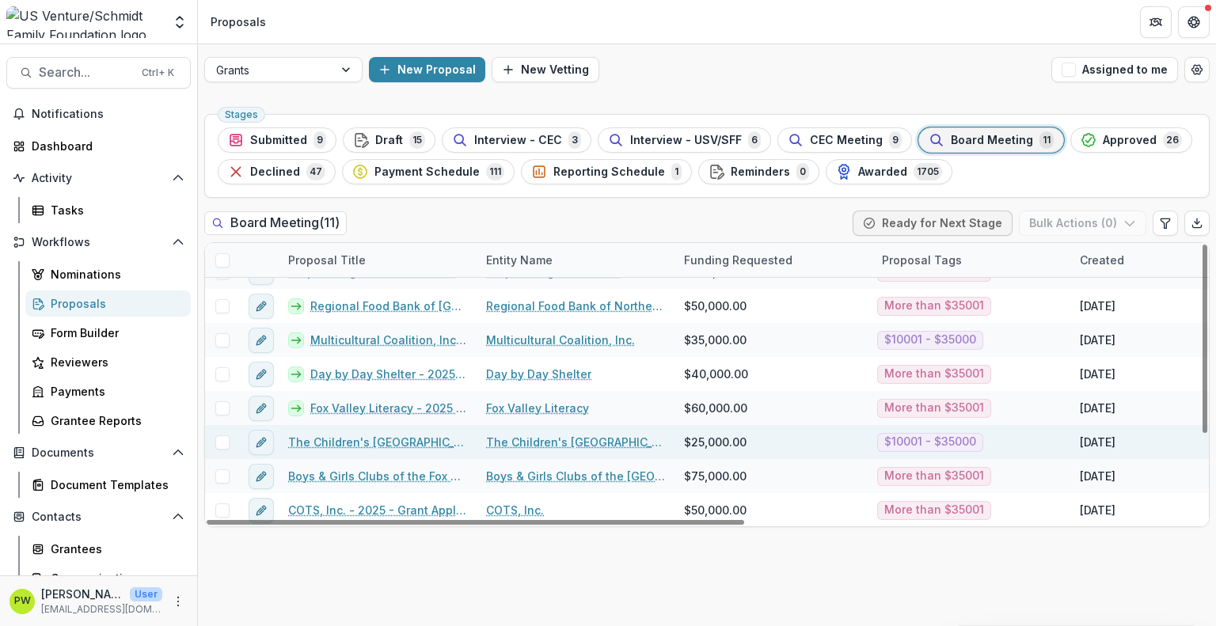
click at [393, 442] on link "The Children's [GEOGRAPHIC_DATA] - 2025 - Grant Application" at bounding box center [377, 442] width 179 height 17
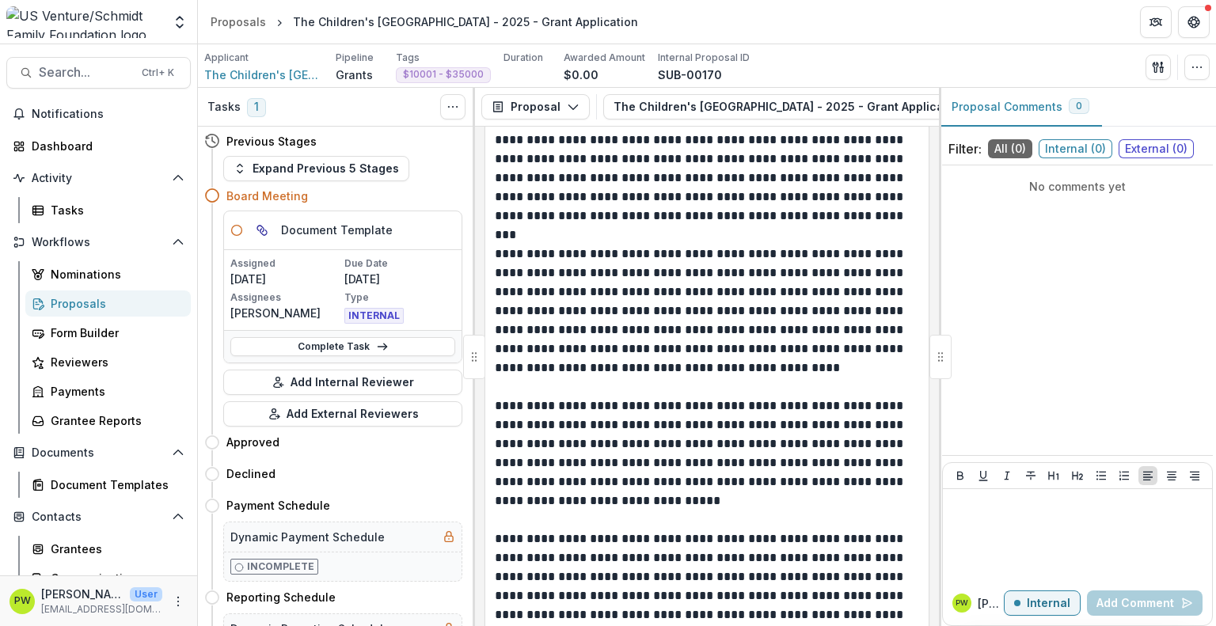
scroll to position [2130, 0]
